Goal: Information Seeking & Learning: Learn about a topic

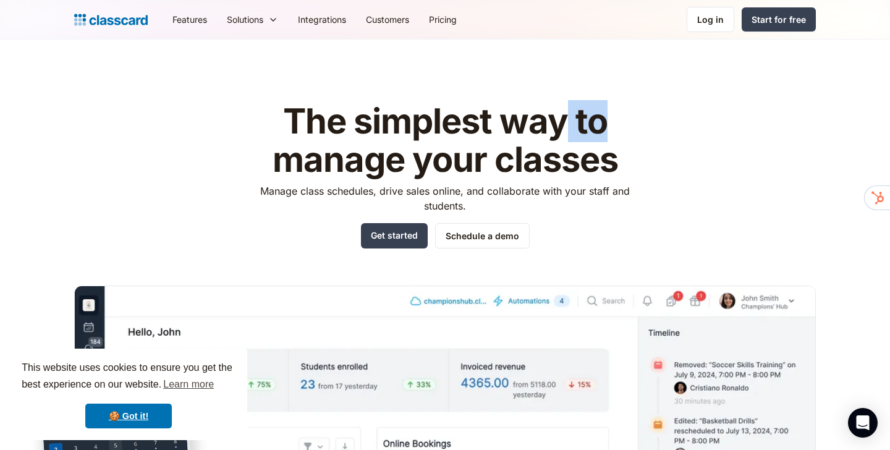
drag, startPoint x: 568, startPoint y: 126, endPoint x: 659, endPoint y: 126, distance: 90.9
click at [659, 126] on div "The simplest way to manage your classes Manage class schedules, drive sales onl…" at bounding box center [445, 348] width 742 height 530
click at [138, 408] on link "🍪 Got it!" at bounding box center [128, 416] width 87 height 25
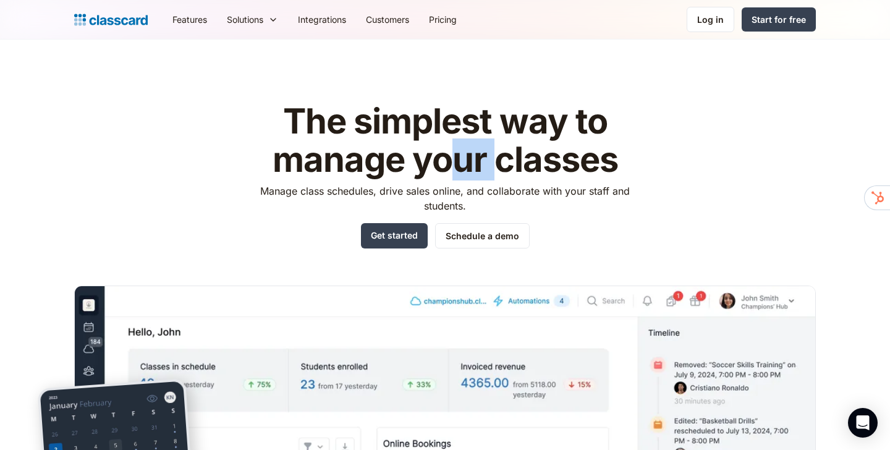
drag, startPoint x: 450, startPoint y: 157, endPoint x: 493, endPoint y: 157, distance: 42.7
click at [493, 157] on h1 "The simplest way to manage your classes" at bounding box center [445, 141] width 393 height 76
drag, startPoint x: 534, startPoint y: 158, endPoint x: 499, endPoint y: 169, distance: 37.0
click at [498, 170] on h1 "The simplest way to manage your classes" at bounding box center [445, 141] width 393 height 76
click at [499, 169] on h1 "The simplest way to manage your classes" at bounding box center [445, 141] width 393 height 76
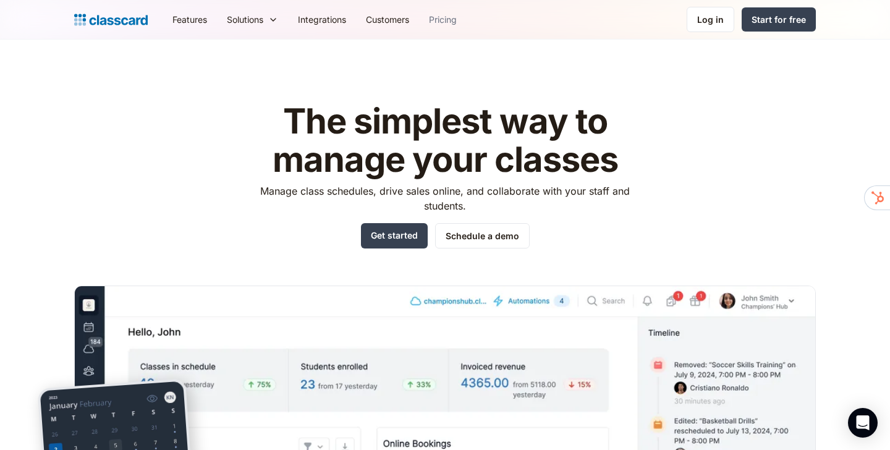
click at [445, 23] on link "Pricing" at bounding box center [443, 20] width 48 height 28
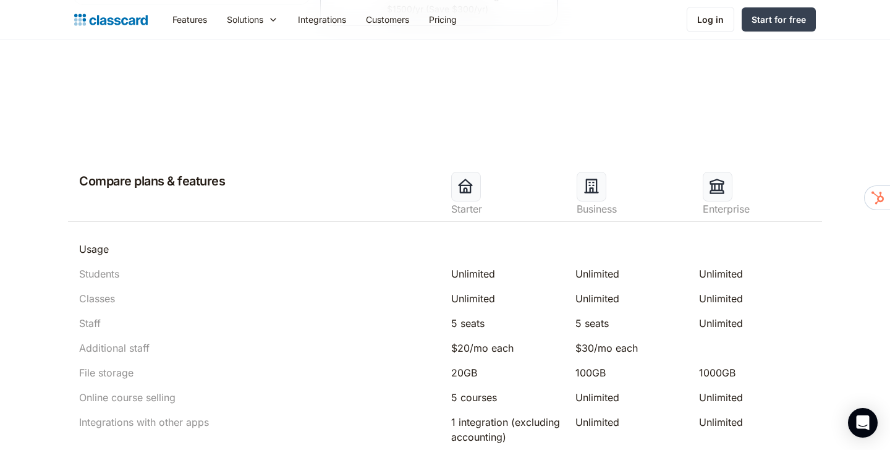
scroll to position [513, 0]
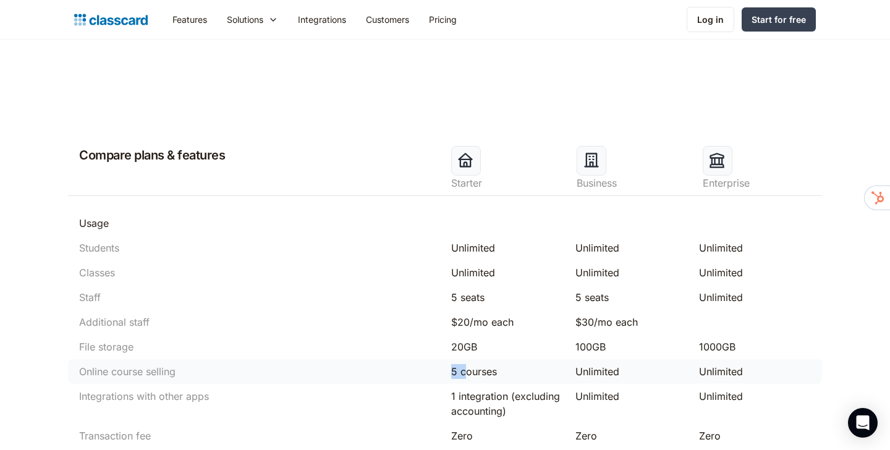
drag, startPoint x: 466, startPoint y: 372, endPoint x: 432, endPoint y: 373, distance: 34.0
click at [432, 373] on div "Online course selling 5 courses Unlimited Unlimited" at bounding box center [445, 371] width 754 height 25
click at [431, 374] on div "Online course selling" at bounding box center [259, 371] width 372 height 15
drag, startPoint x: 472, startPoint y: 348, endPoint x: 454, endPoint y: 353, distance: 18.6
click at [454, 353] on div "20GB" at bounding box center [507, 346] width 112 height 15
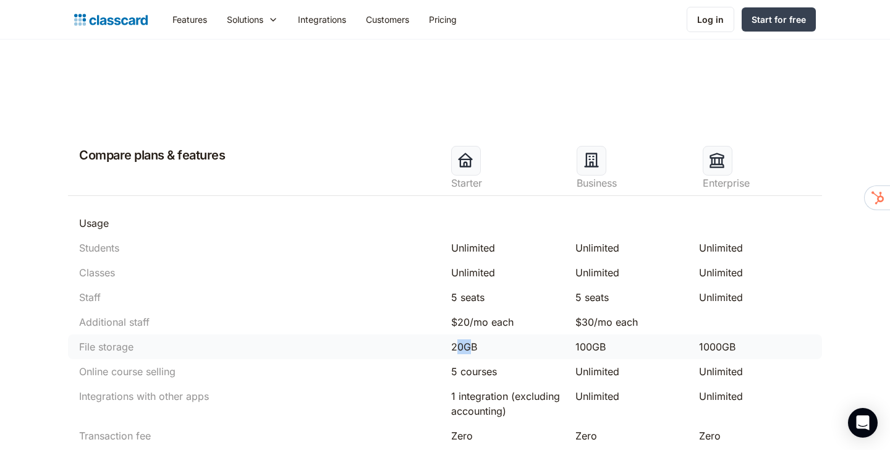
click at [454, 353] on div "20GB" at bounding box center [507, 346] width 112 height 15
drag, startPoint x: 465, startPoint y: 352, endPoint x: 488, endPoint y: 352, distance: 22.9
click at [488, 352] on div "20GB" at bounding box center [507, 346] width 112 height 15
drag, startPoint x: 584, startPoint y: 350, endPoint x: 602, endPoint y: 349, distance: 17.9
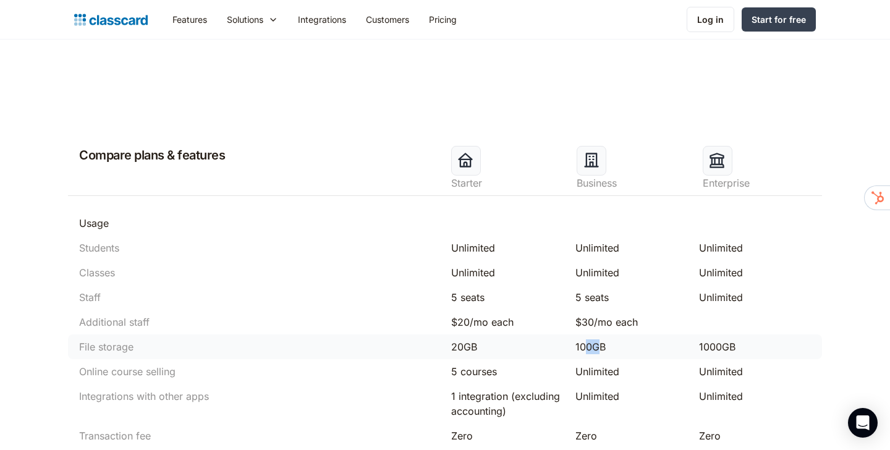
click at [602, 349] on div "100GB" at bounding box center [632, 346] width 112 height 15
click at [599, 349] on div "100GB" at bounding box center [632, 346] width 112 height 15
drag, startPoint x: 595, startPoint y: 348, endPoint x: 613, endPoint y: 346, distance: 18.0
click at [613, 346] on div "100GB" at bounding box center [632, 346] width 112 height 15
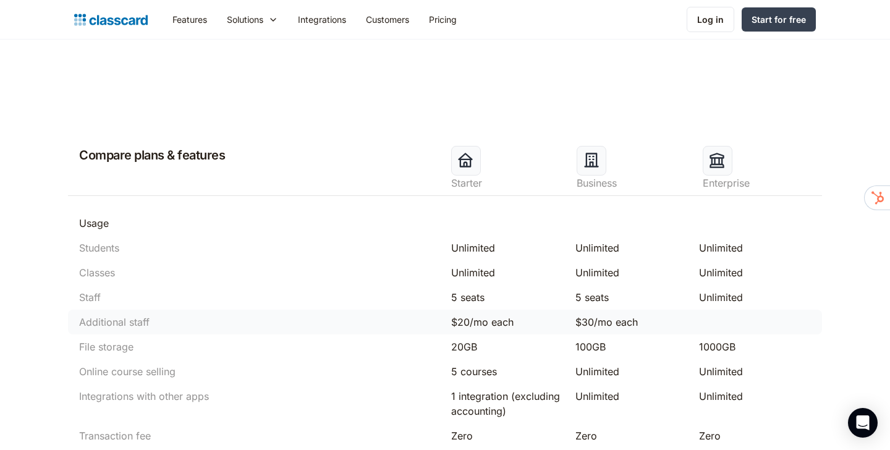
click at [603, 328] on div "$30/mo each" at bounding box center [632, 322] width 112 height 15
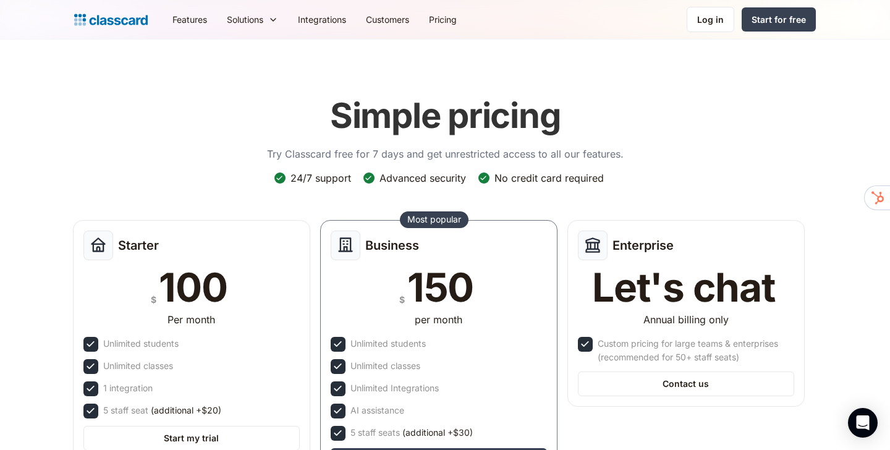
click at [109, 19] on img "home" at bounding box center [111, 19] width 74 height 17
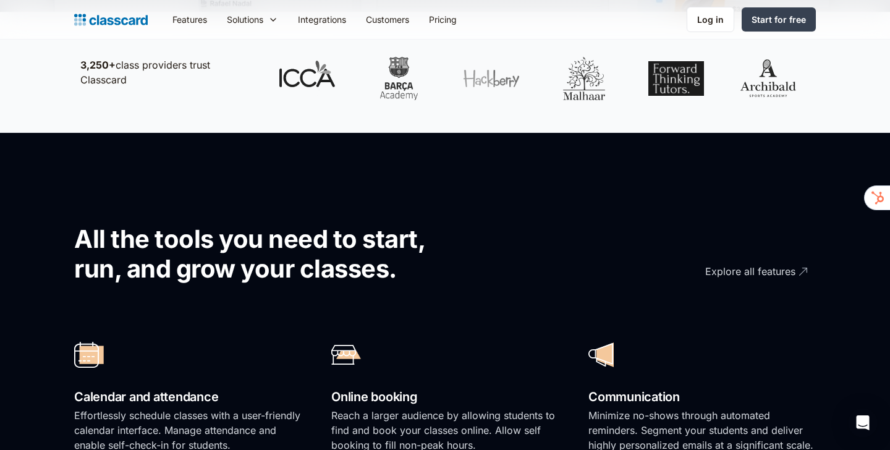
scroll to position [609, 0]
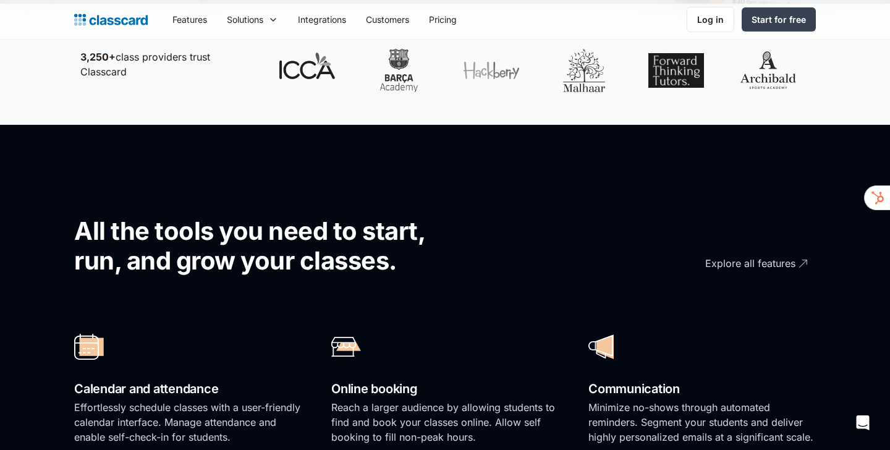
drag, startPoint x: 251, startPoint y: 95, endPoint x: 348, endPoint y: 79, distance: 98.4
click at [348, 78] on div "3,250+ class providers trust Classcard" at bounding box center [445, 64] width 742 height 80
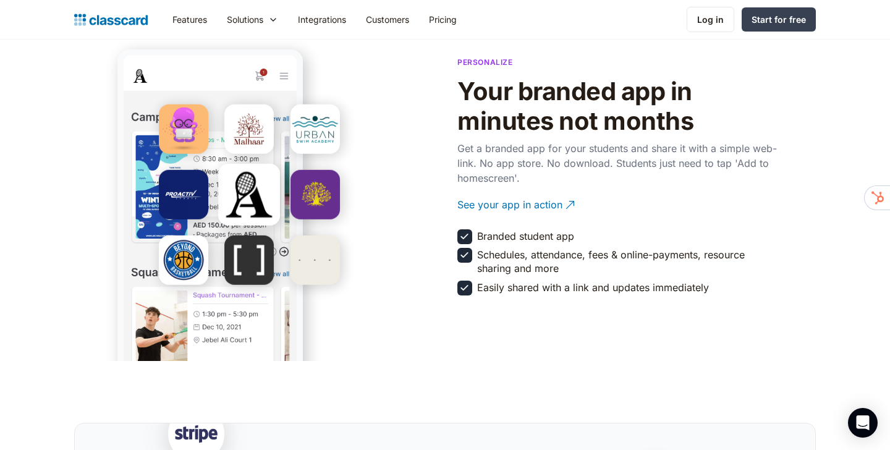
scroll to position [2119, 0]
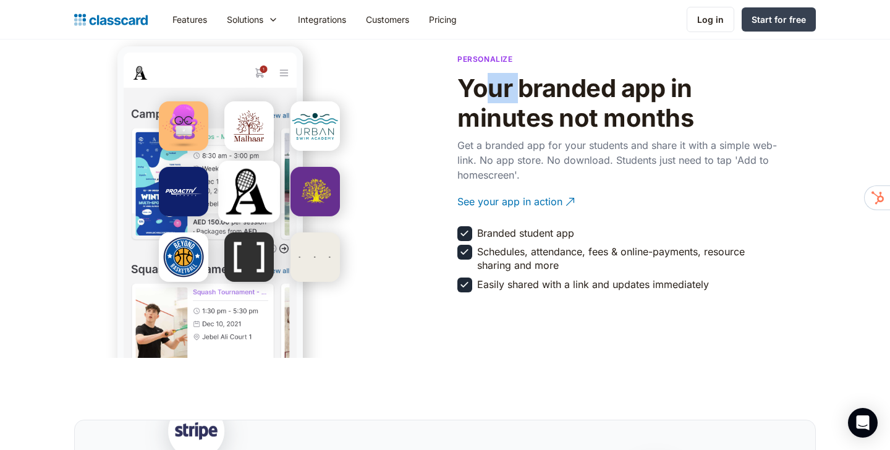
drag, startPoint x: 493, startPoint y: 93, endPoint x: 524, endPoint y: 88, distance: 31.2
click at [524, 88] on h2 "Your branded app in minutes not months" at bounding box center [619, 103] width 322 height 59
